Goal: Transaction & Acquisition: Purchase product/service

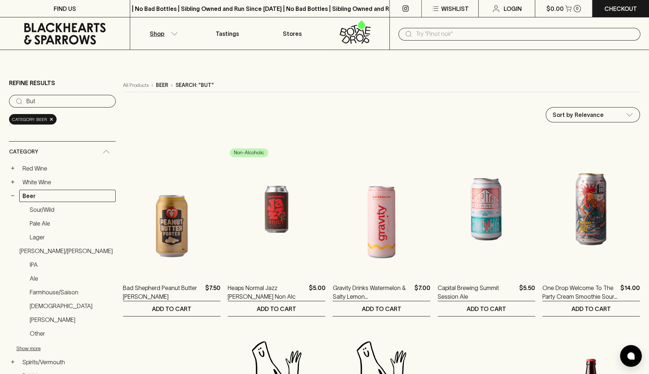
click at [475, 44] on div "​" at bounding box center [518, 33] width 259 height 33
click at [463, 40] on div "​" at bounding box center [519, 34] width 242 height 13
type input "love"
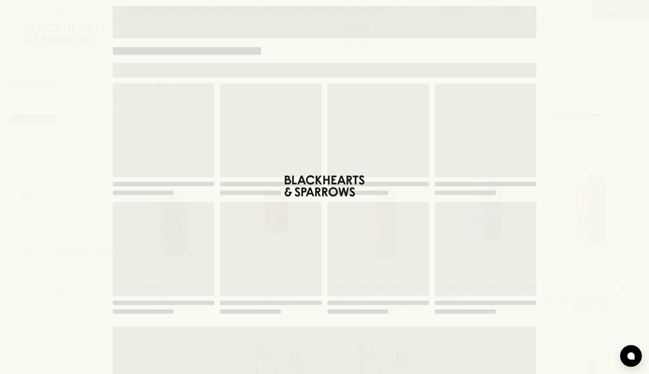
type input "love"
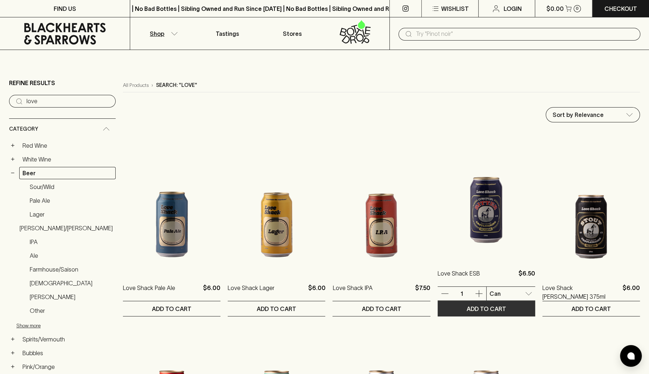
click at [478, 308] on p "ADD TO CART" at bounding box center [485, 309] width 39 height 9
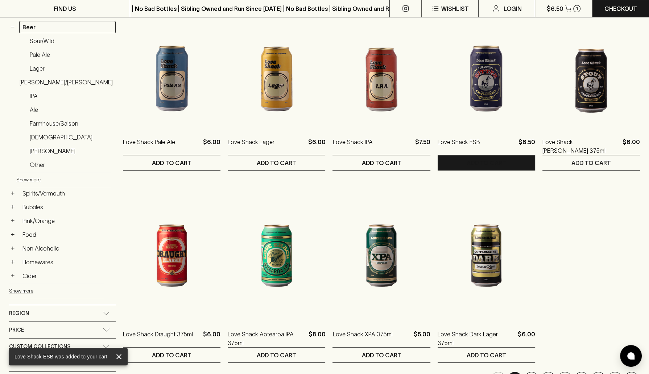
scroll to position [246, 0]
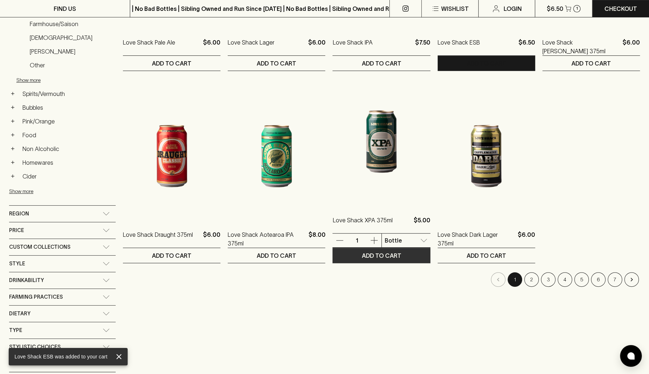
click at [375, 251] on p "ADD TO CART" at bounding box center [381, 255] width 39 height 9
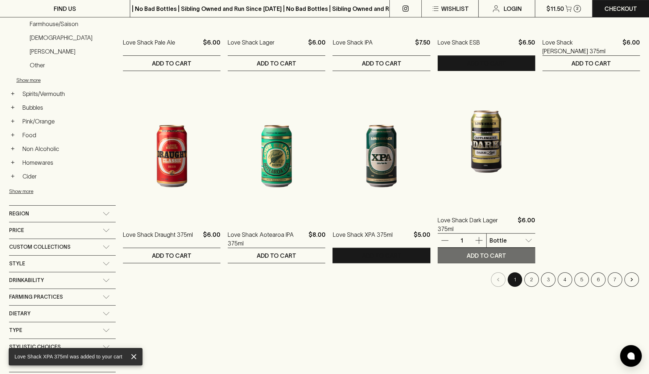
click at [476, 254] on p "ADD TO CART" at bounding box center [485, 255] width 39 height 9
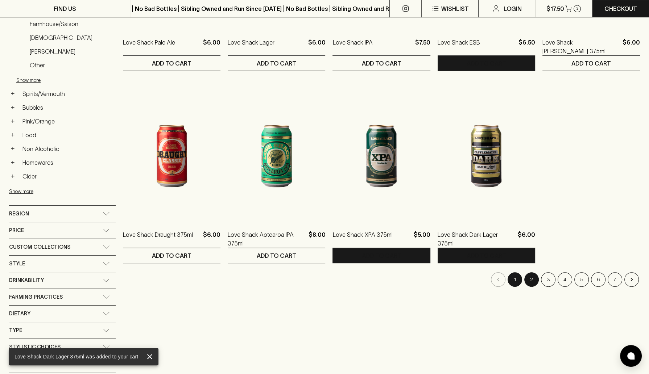
click at [531, 280] on button "2" at bounding box center [531, 279] width 14 height 14
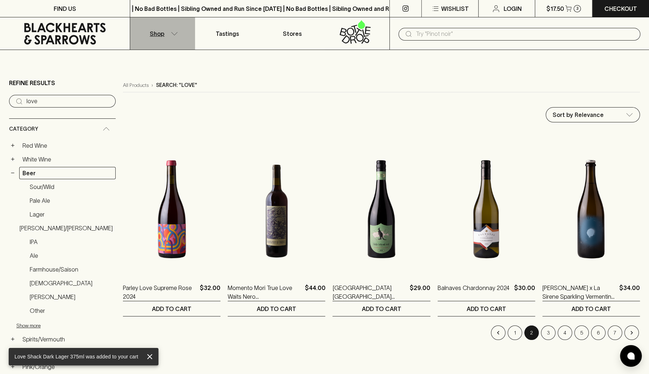
click at [160, 35] on p "Shop" at bounding box center [157, 33] width 14 height 9
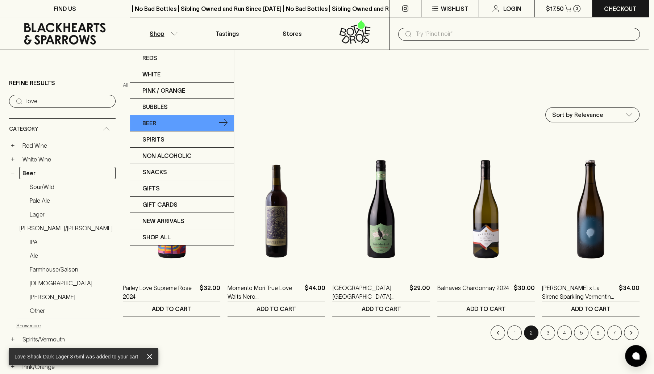
click at [148, 123] on p "Beer" at bounding box center [149, 123] width 14 height 9
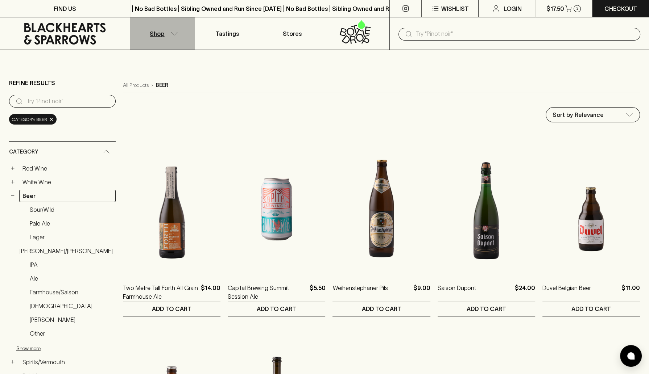
click at [143, 26] on button "Shop" at bounding box center [162, 33] width 65 height 32
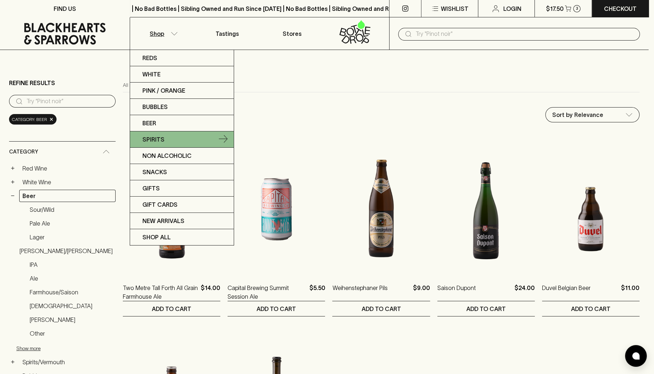
click at [167, 134] on link "Spirits" at bounding box center [182, 140] width 104 height 16
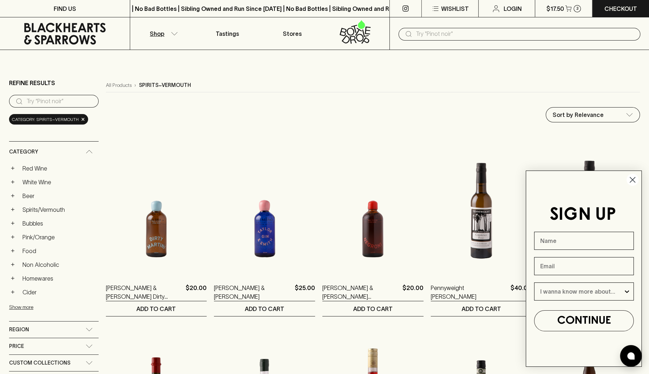
click at [61, 21] on link at bounding box center [65, 33] width 130 height 33
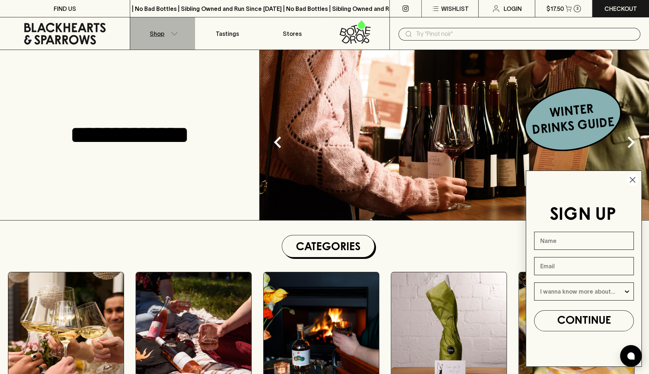
click at [166, 31] on button "Shop" at bounding box center [162, 33] width 65 height 32
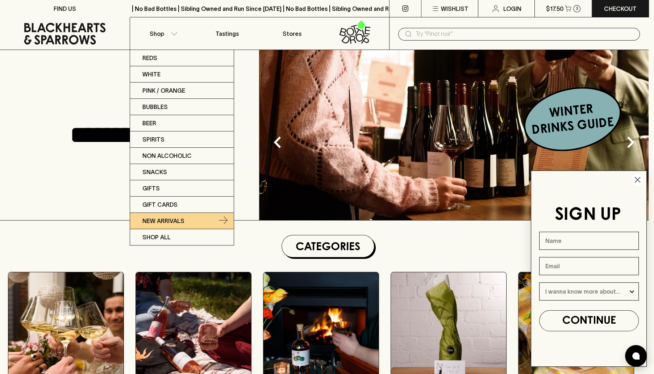
click at [156, 223] on p "New Arrivals" at bounding box center [163, 221] width 42 height 9
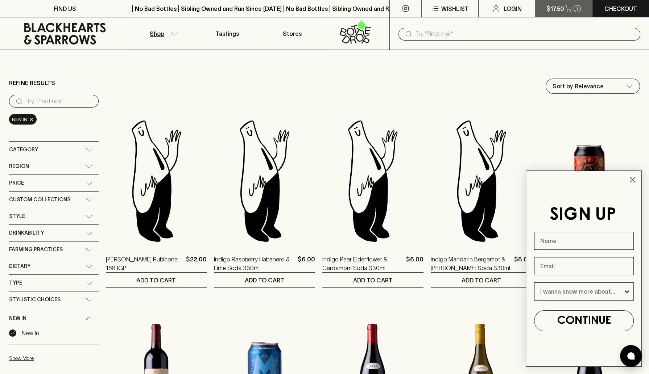
click at [566, 14] on button "$17.50 3" at bounding box center [563, 8] width 57 height 17
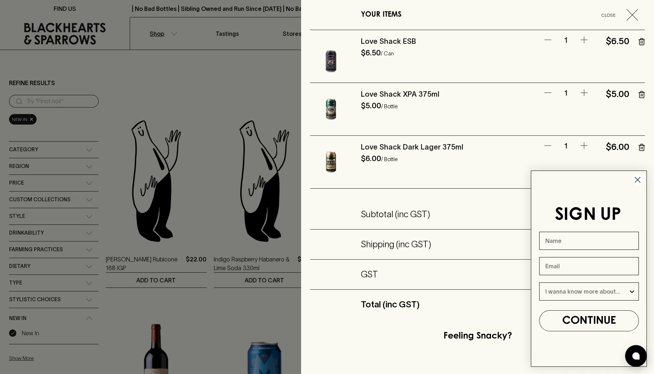
scroll to position [137, 0]
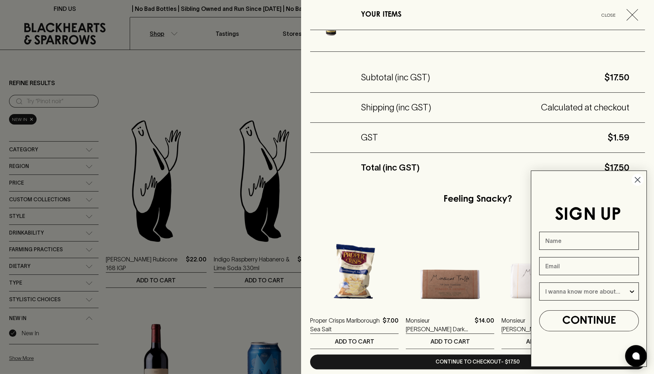
click at [637, 177] on circle "Close dialog" at bounding box center [638, 180] width 12 height 12
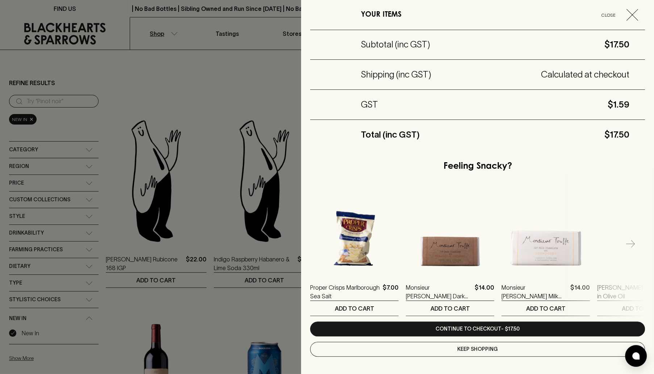
scroll to position [170, 0]
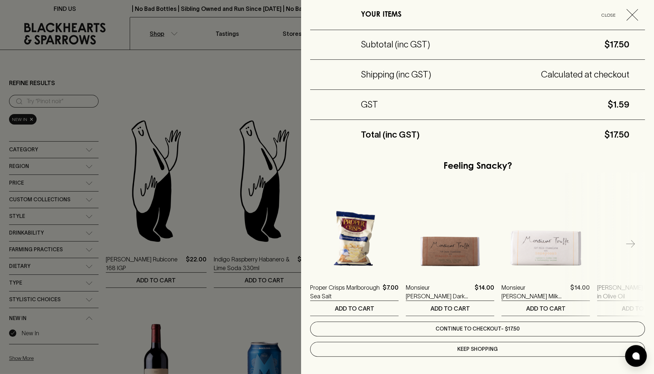
click at [475, 324] on link "Continue to checkout - $17.50" at bounding box center [477, 329] width 335 height 15
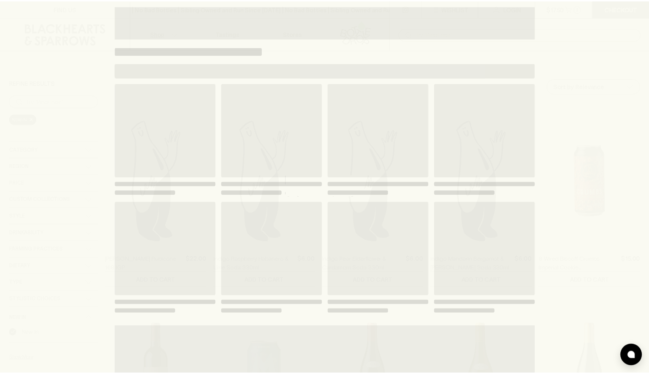
scroll to position [0, 0]
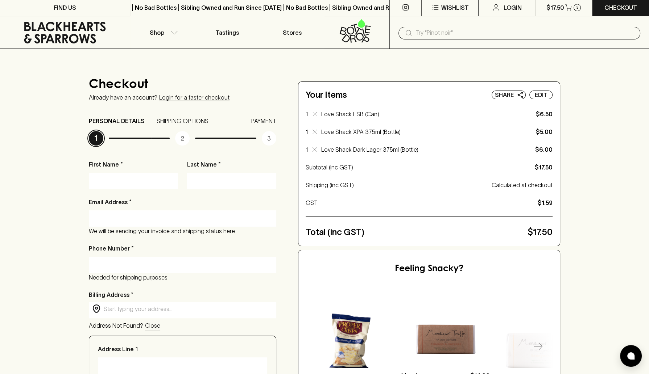
scroll to position [1, 0]
click at [163, 190] on div "First Name * Last Name * Email Address * We will be sending your invoice and sh…" at bounding box center [182, 381] width 187 height 442
click at [160, 185] on input "First Name *" at bounding box center [133, 181] width 78 height 12
type input "Patrick"
type input "Whelen"
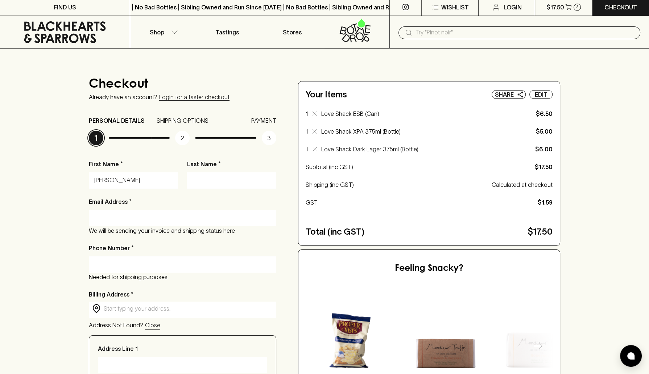
type input "pat.whelen@yahoo.com.au"
type input "0474753764"
type input "12 Malmsbury Street"
type input "Kew"
type input "3101"
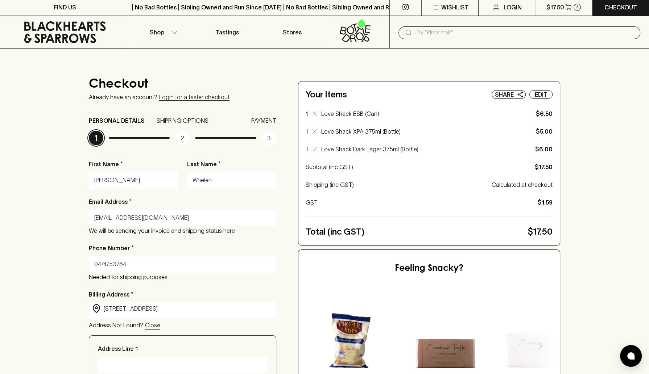
type input "VIC"
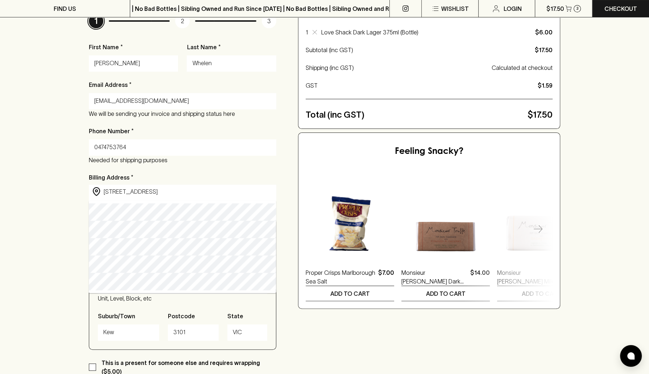
scroll to position [119, 0]
click at [146, 192] on input "12 Malmsbury Street" at bounding box center [188, 191] width 169 height 8
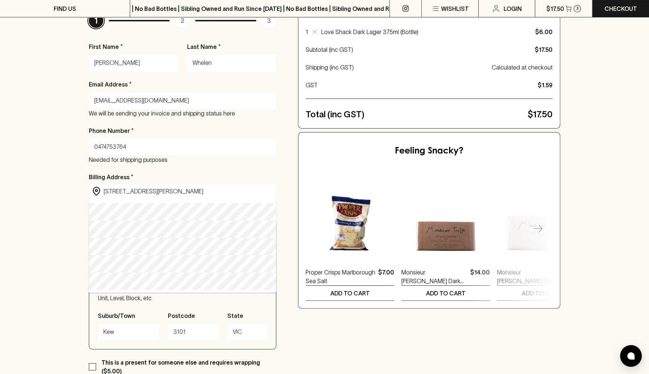
type input "109 Meller Road, Bibra Lake WA, Australia"
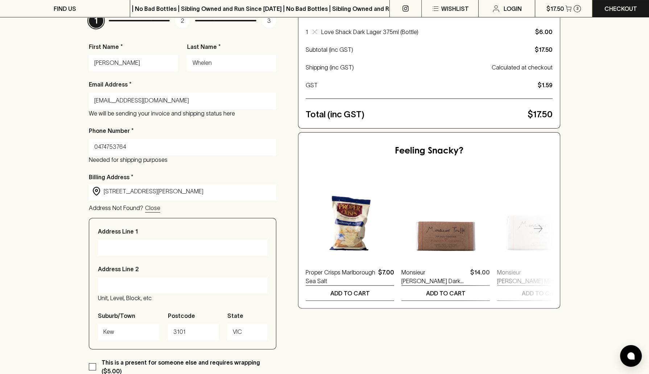
type input "109 Meller Road"
type input "Bibra Lake"
type input "6163"
type input "Western Australia"
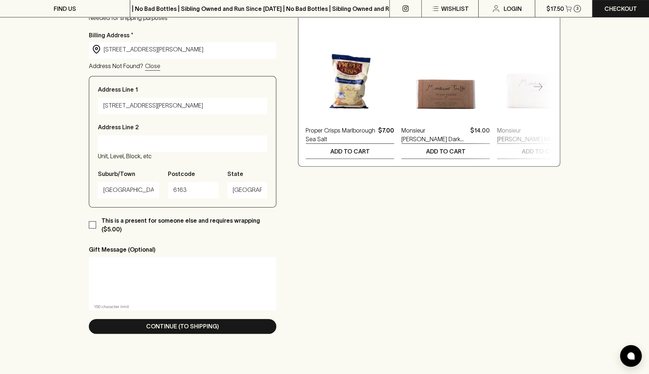
scroll to position [262, 0]
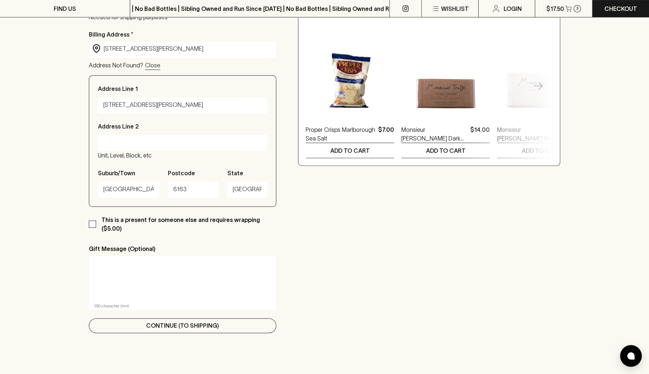
type input "109 Meller Road, Bibra Lake WA, Australia"
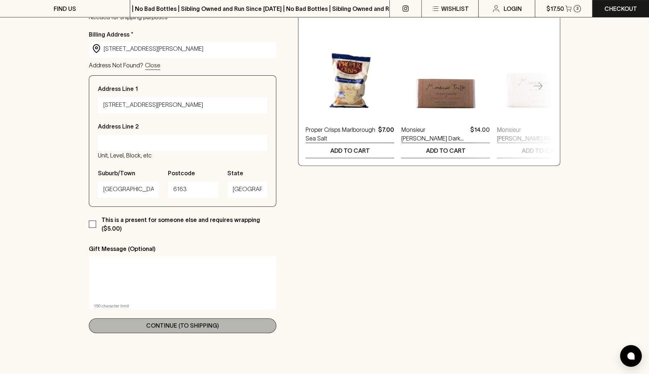
click at [148, 321] on p "Continue (To Shipping)" at bounding box center [182, 325] width 73 height 9
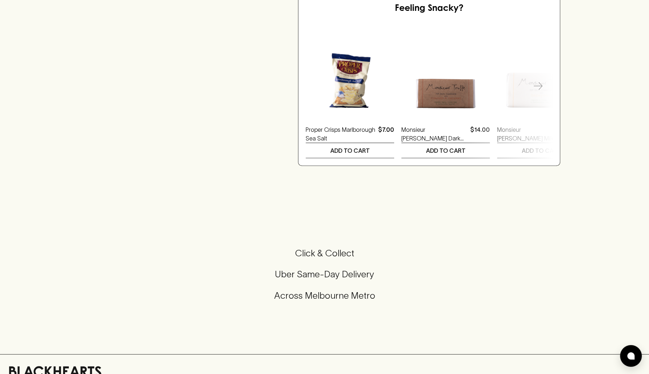
scroll to position [0, 0]
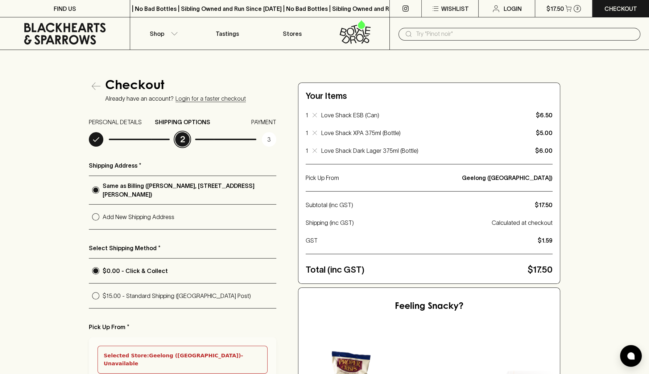
click at [157, 302] on label "$15.00 - Standard Shipping (Australia Post)" at bounding box center [182, 296] width 187 height 25
click at [103, 302] on input "$15.00 - Standard Shipping (Australia Post)" at bounding box center [96, 296] width 14 height 14
radio input "true"
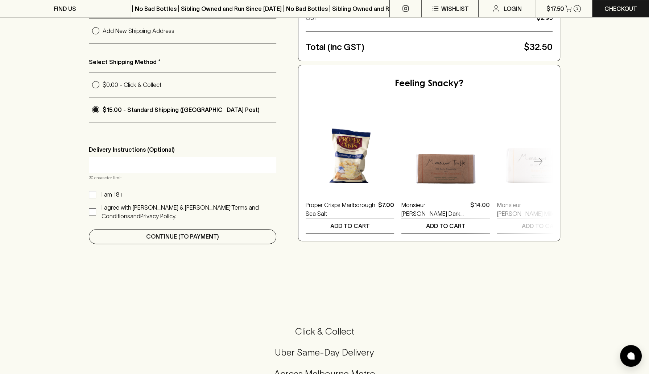
scroll to position [188, 0]
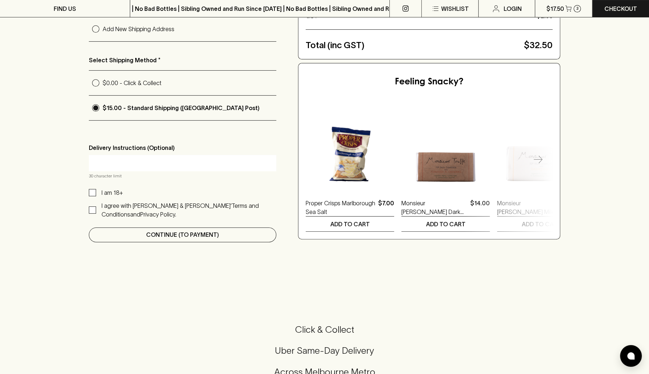
click at [235, 235] on button "Continue (To Payment)" at bounding box center [182, 235] width 187 height 15
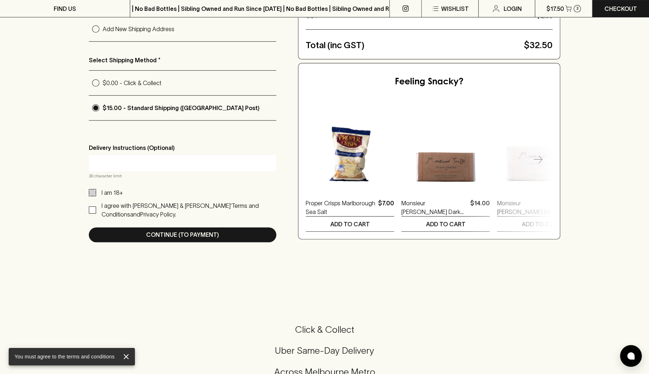
click at [89, 189] on input "I am 18+" at bounding box center [92, 192] width 7 height 7
checkbox input "true"
click at [89, 207] on input "I agree with Blackhearts & Sparrows’ Terms and Conditions and Privacy Policy." at bounding box center [92, 210] width 7 height 7
checkbox input "true"
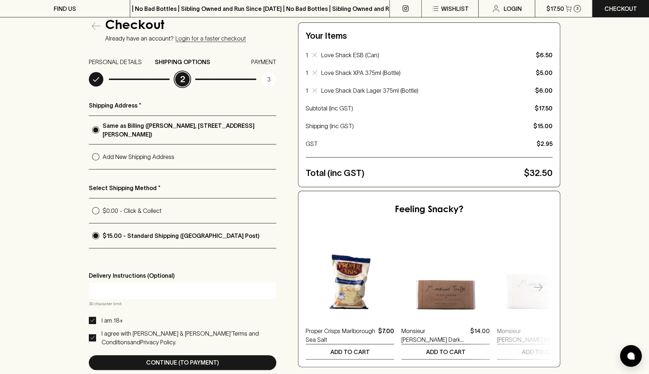
scroll to position [158, 0]
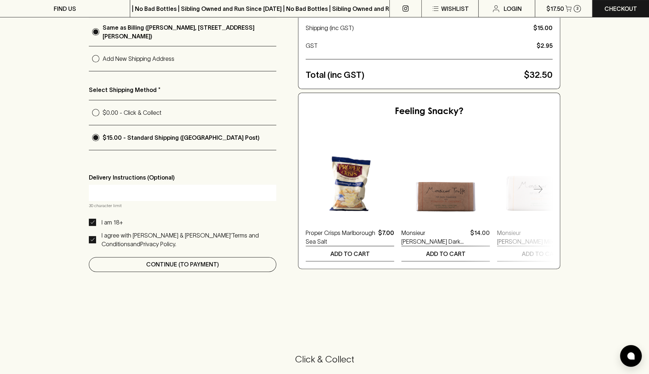
click at [128, 265] on button "Continue (To Payment)" at bounding box center [182, 264] width 187 height 15
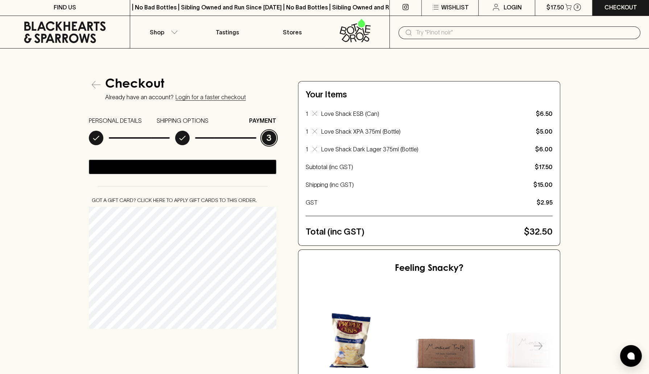
scroll to position [0, 0]
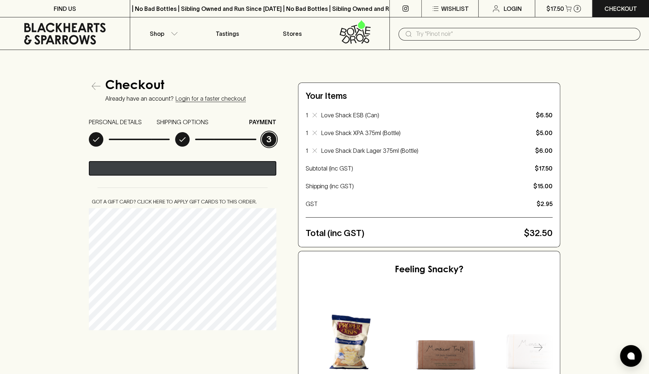
click at [216, 170] on div "@import url(//fonts.googleapis.com/css?family=Google+Sans_old:500) ••••••" at bounding box center [224, 169] width 112 height 11
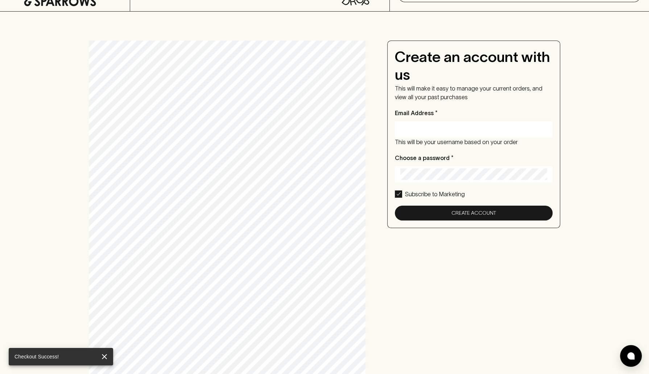
scroll to position [43, 0]
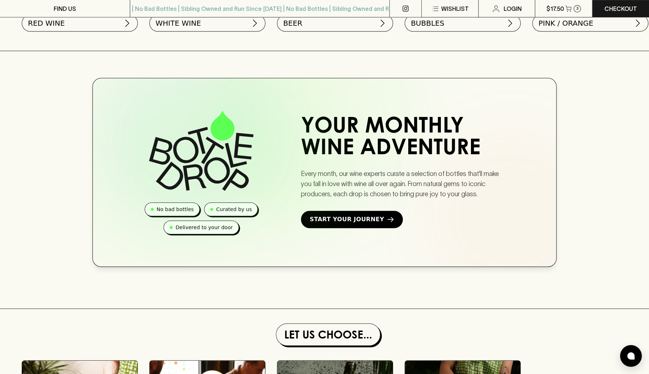
scroll to position [354, 0]
